Goal: Transaction & Acquisition: Purchase product/service

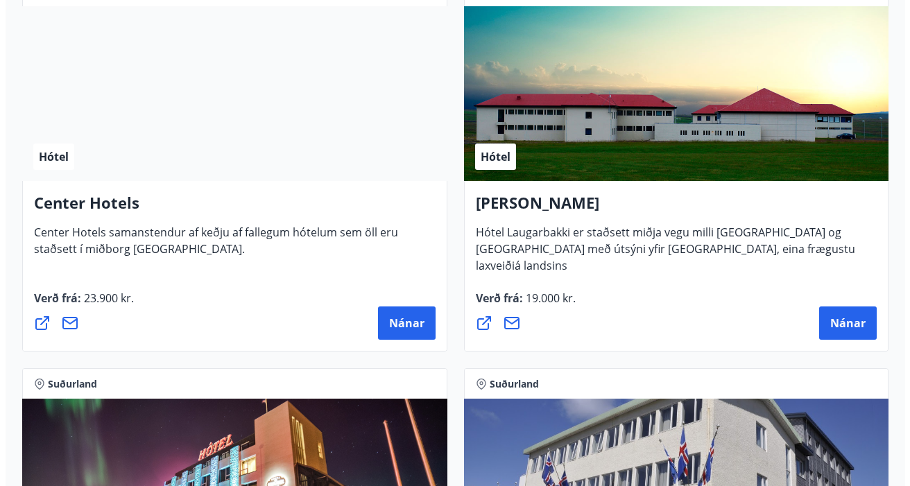
scroll to position [4646, 0]
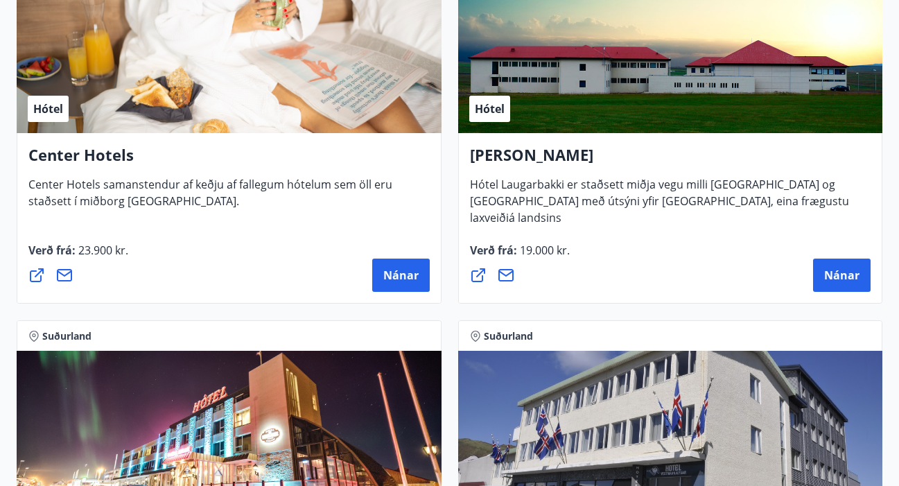
click at [365, 256] on div "Verð frá : 23.900 kr. [GEOGRAPHIC_DATA]" at bounding box center [228, 267] width 401 height 50
click at [401, 266] on button "Nánar" at bounding box center [401, 275] width 58 height 33
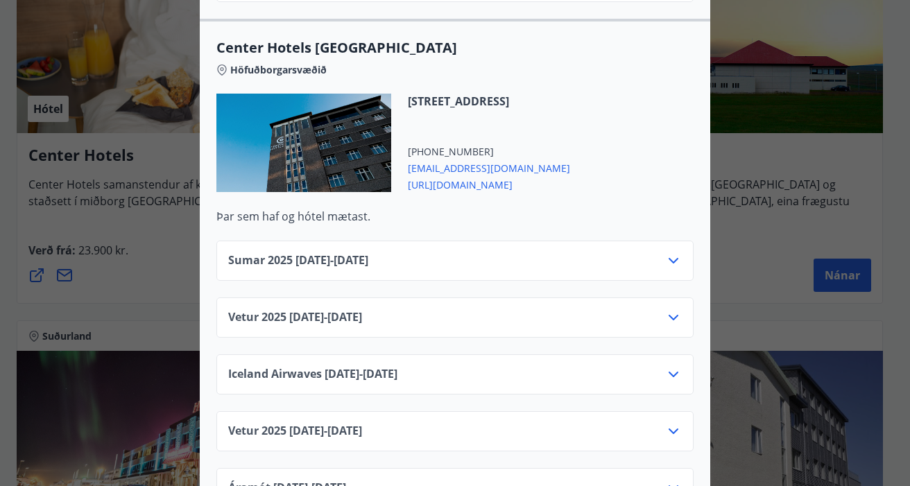
scroll to position [2150, 0]
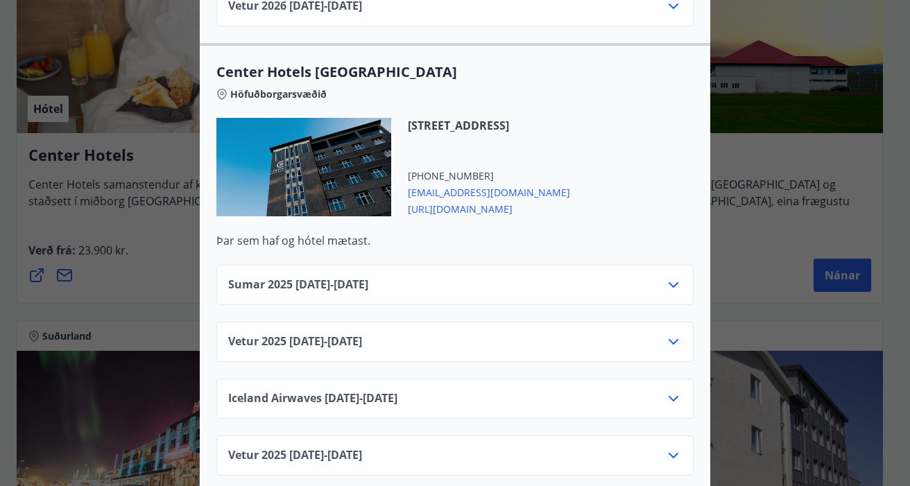
click at [671, 277] on icon at bounding box center [673, 285] width 17 height 17
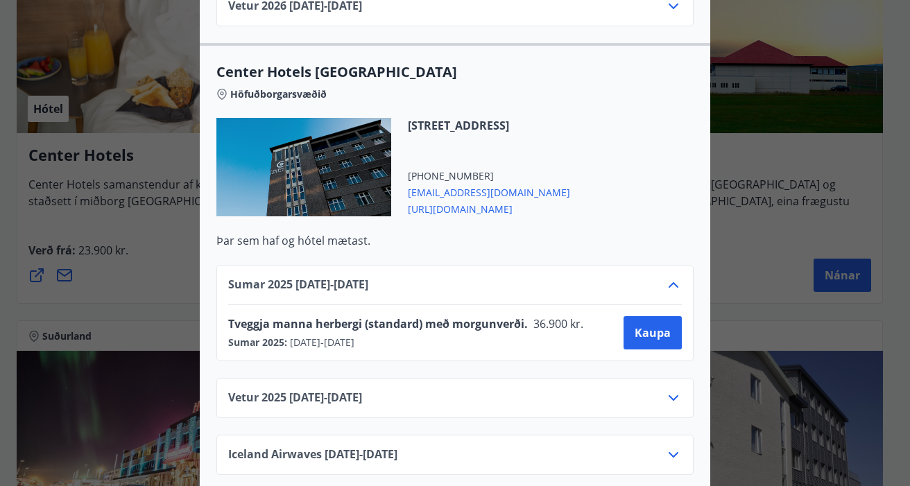
click at [666, 277] on icon at bounding box center [673, 285] width 17 height 17
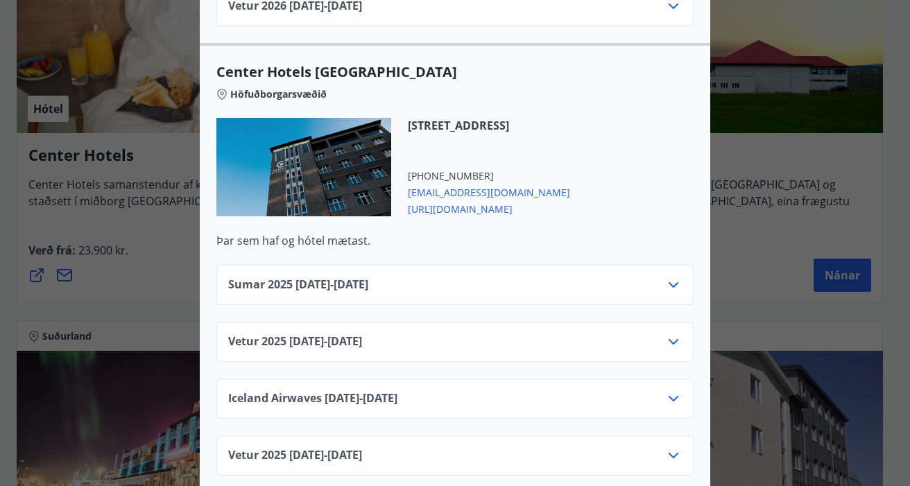
click at [666, 334] on icon at bounding box center [673, 342] width 17 height 17
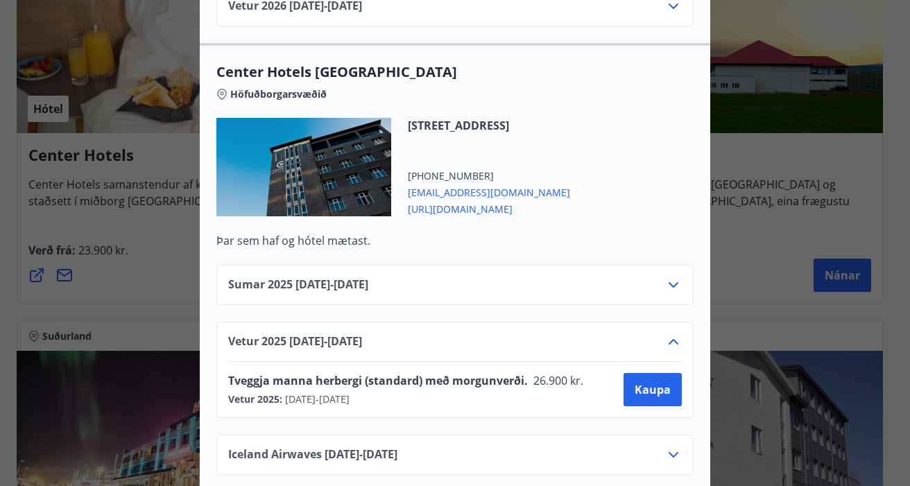
scroll to position [2219, 0]
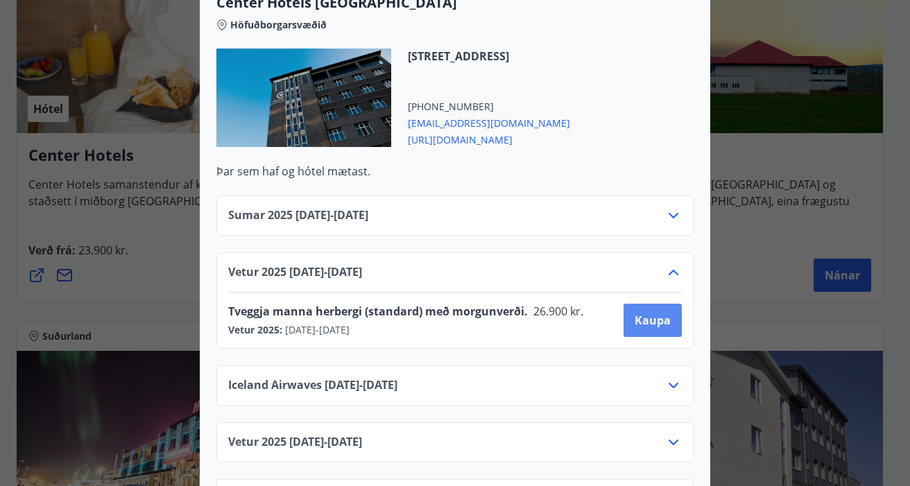
click at [643, 313] on span "Kaupa" at bounding box center [652, 320] width 36 height 15
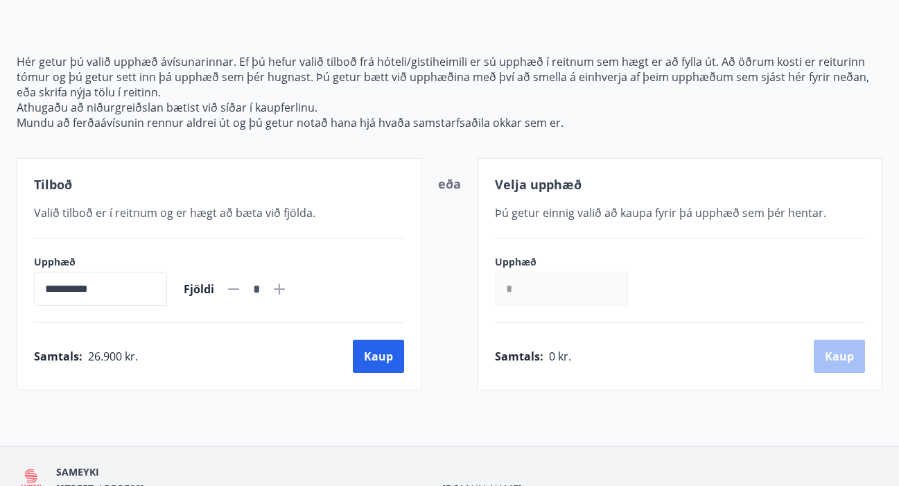
scroll to position [197, 0]
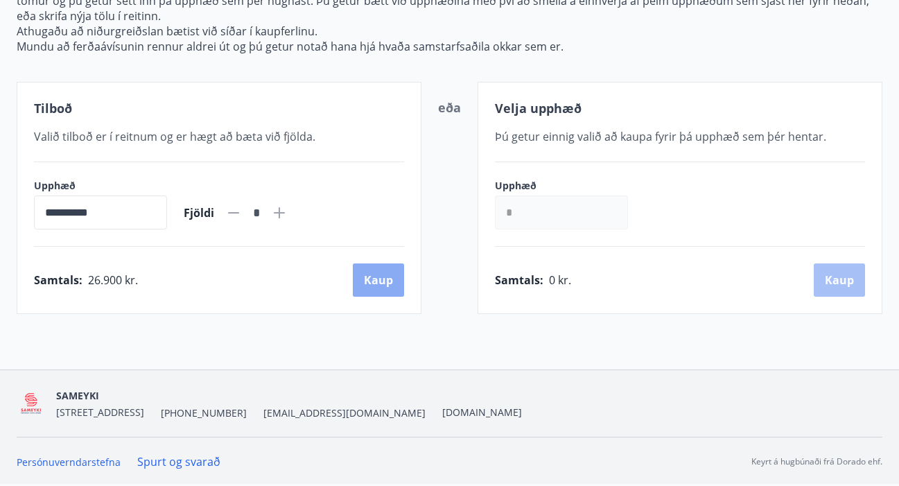
click at [368, 275] on button "Kaup" at bounding box center [378, 280] width 51 height 33
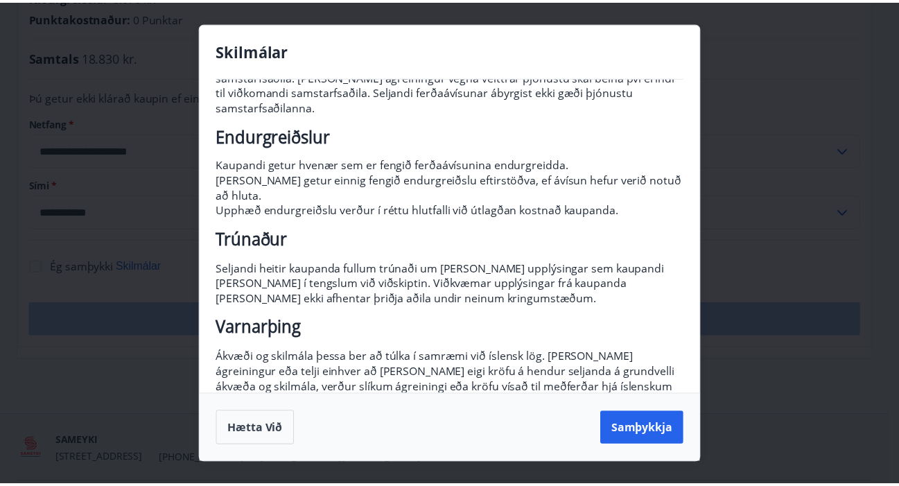
scroll to position [175, 0]
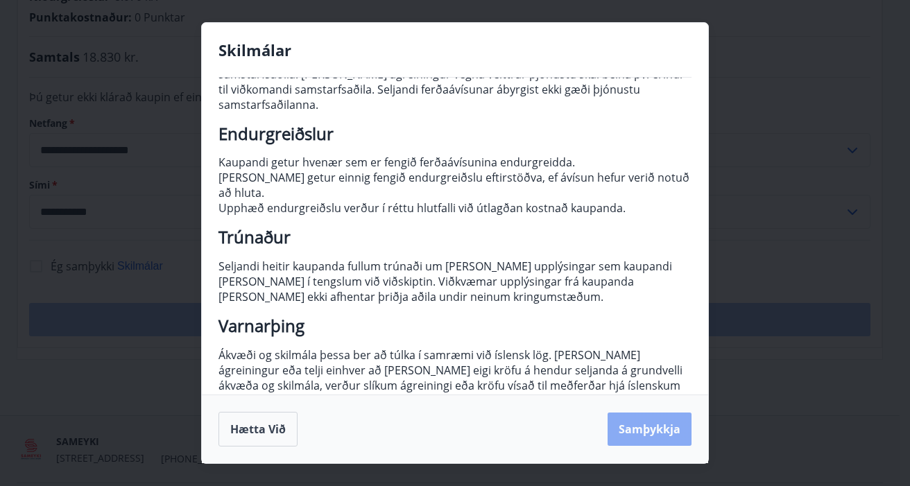
click at [671, 431] on button "Samþykkja" at bounding box center [649, 429] width 84 height 33
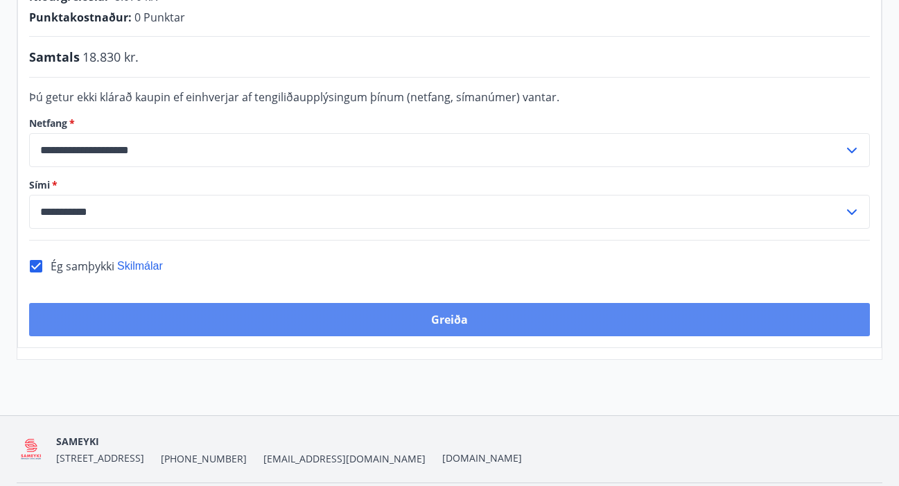
click at [472, 326] on button "Greiða" at bounding box center [449, 319] width 841 height 33
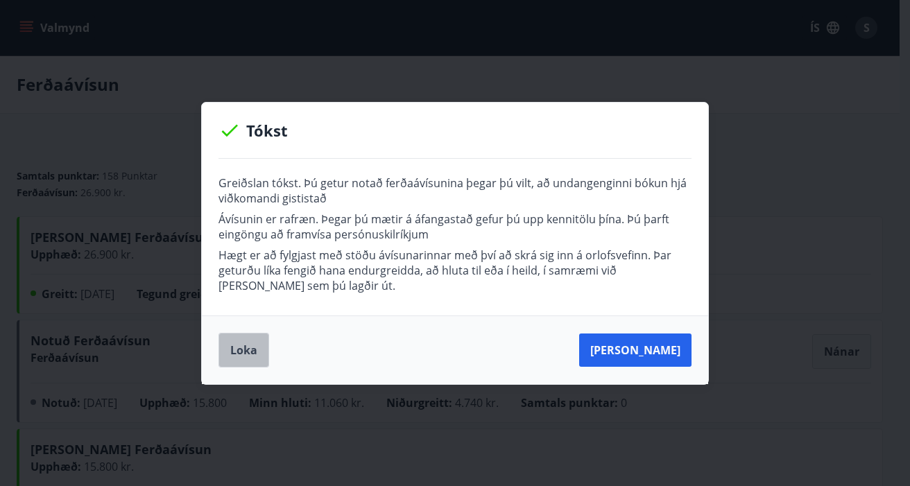
click at [247, 349] on button "Loka" at bounding box center [243, 350] width 51 height 35
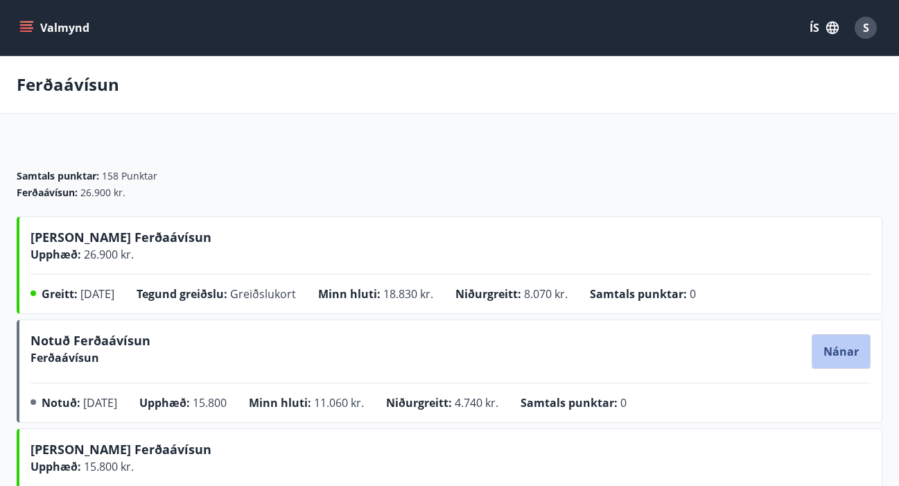
click at [829, 349] on span "Nánar" at bounding box center [841, 351] width 35 height 15
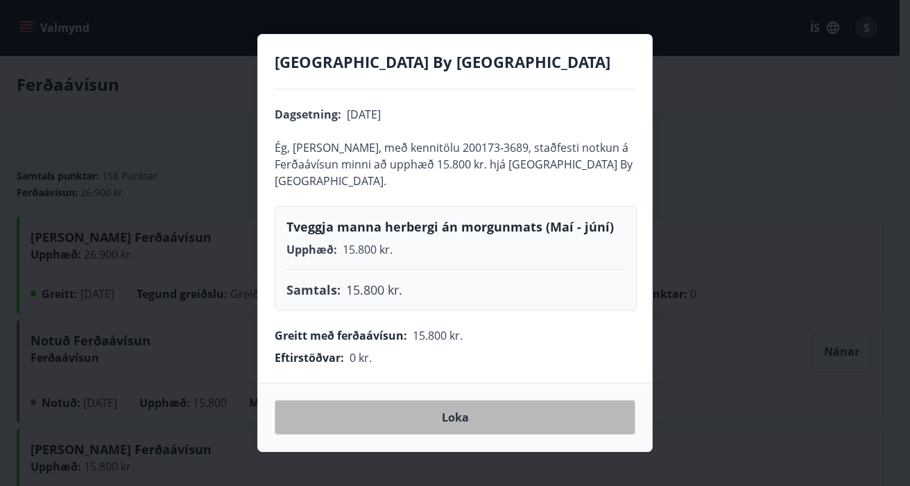
click at [478, 415] on button "Loka" at bounding box center [455, 417] width 361 height 35
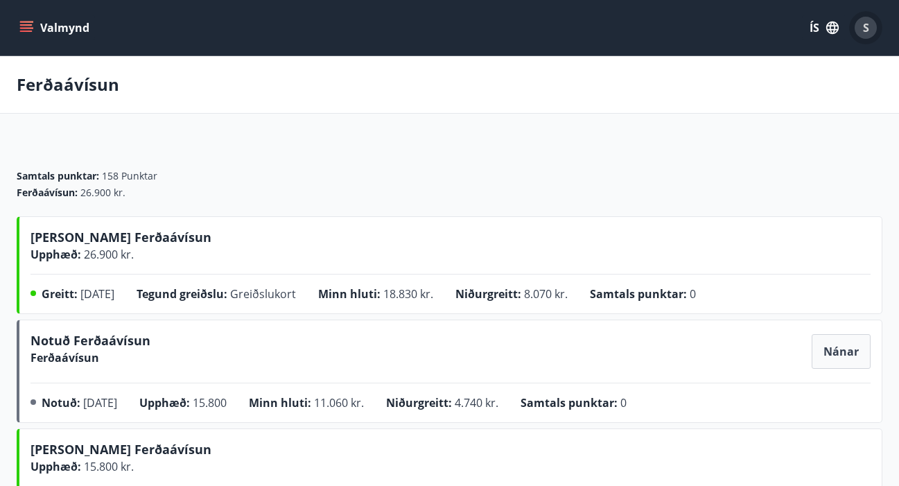
click at [863, 29] on span "S" at bounding box center [866, 27] width 6 height 15
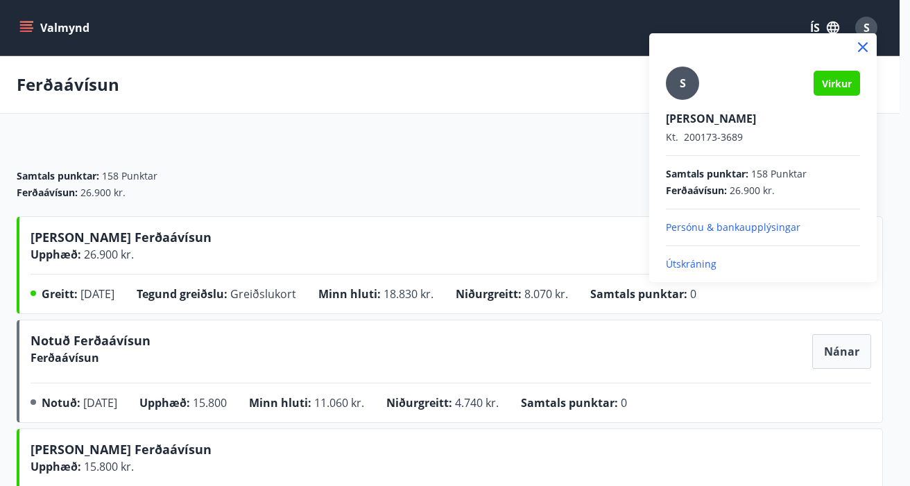
drag, startPoint x: 766, startPoint y: 6, endPoint x: 813, endPoint y: 6, distance: 47.8
click at [765, 6] on div at bounding box center [455, 243] width 910 height 486
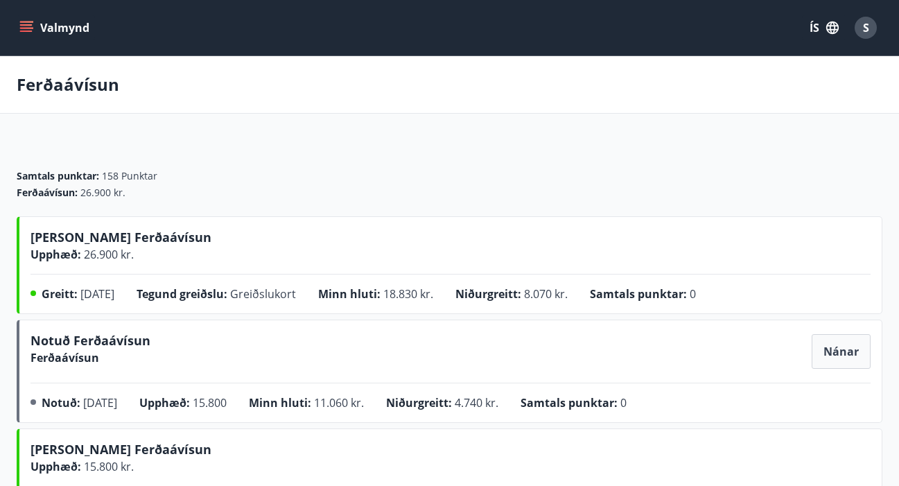
click at [23, 28] on icon "menu" at bounding box center [27, 27] width 15 height 1
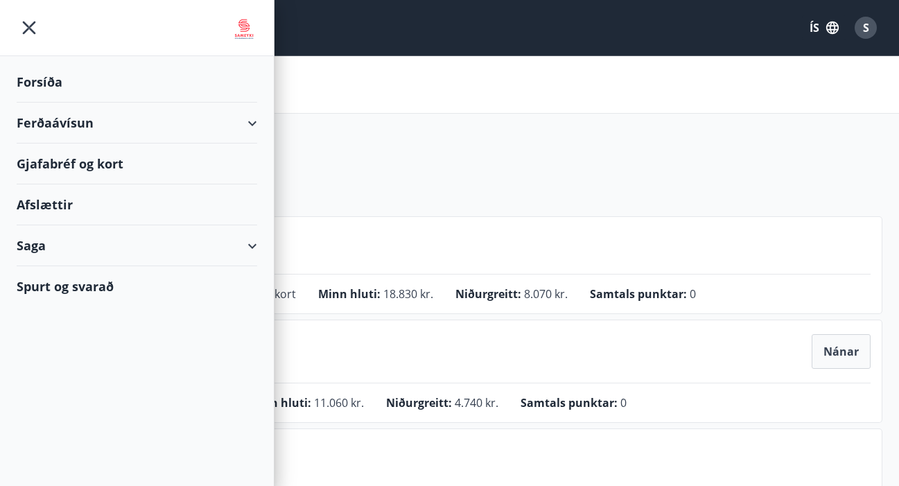
click at [247, 125] on div "Ferðaávísun" at bounding box center [137, 123] width 241 height 41
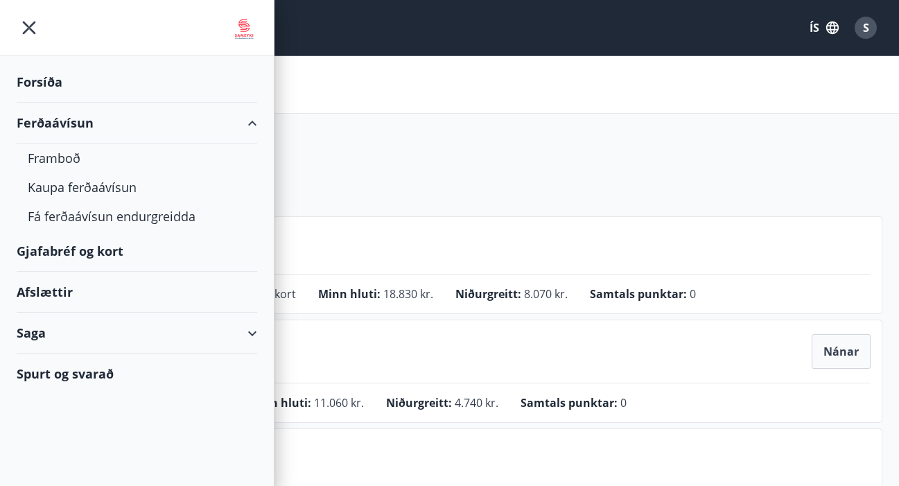
click at [98, 254] on div "Gjafabréf og kort" at bounding box center [137, 251] width 241 height 41
